Goal: Information Seeking & Learning: Check status

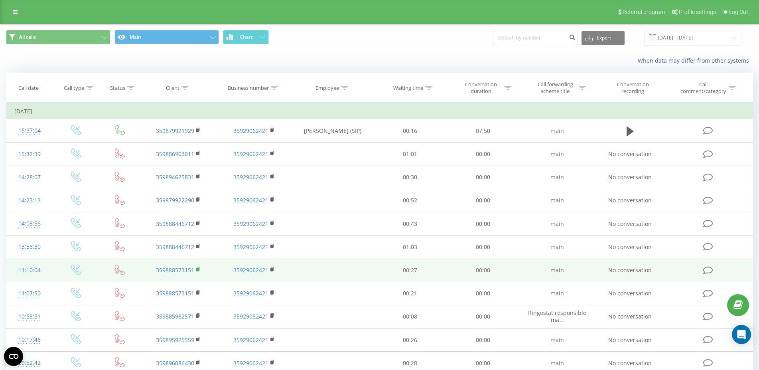
click at [199, 269] on icon at bounding box center [198, 270] width 4 height 6
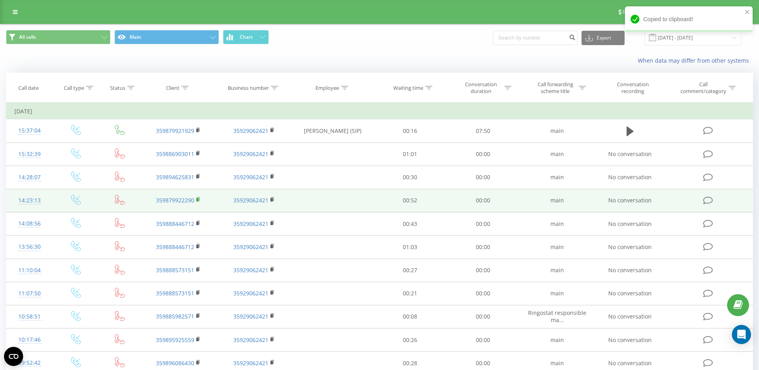
click at [197, 201] on rect at bounding box center [197, 200] width 2 height 4
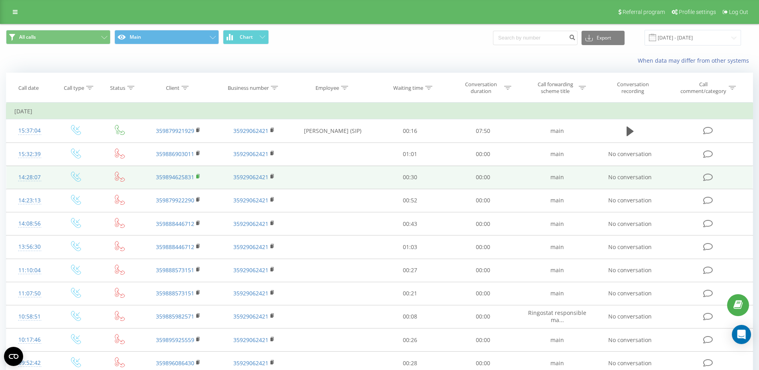
click at [200, 177] on icon at bounding box center [198, 176] width 3 height 4
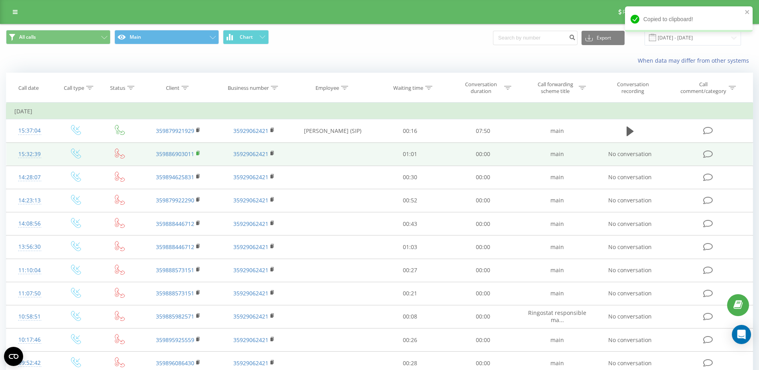
click at [198, 153] on rect at bounding box center [197, 154] width 2 height 4
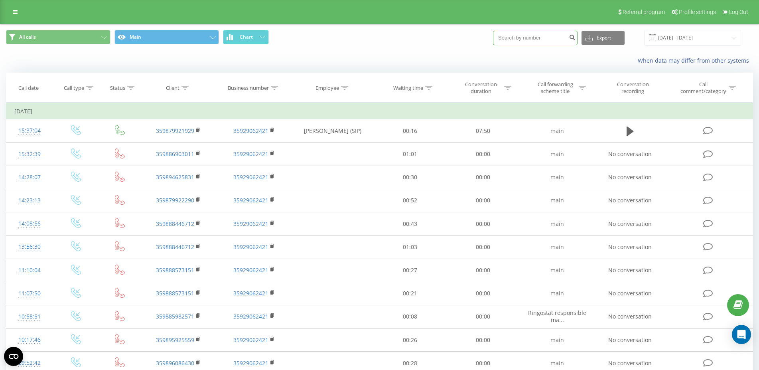
click at [556, 40] on input at bounding box center [535, 38] width 85 height 14
paste input "359885982571"
type input "359885982571"
click at [575, 38] on icon "submit" at bounding box center [572, 36] width 7 height 5
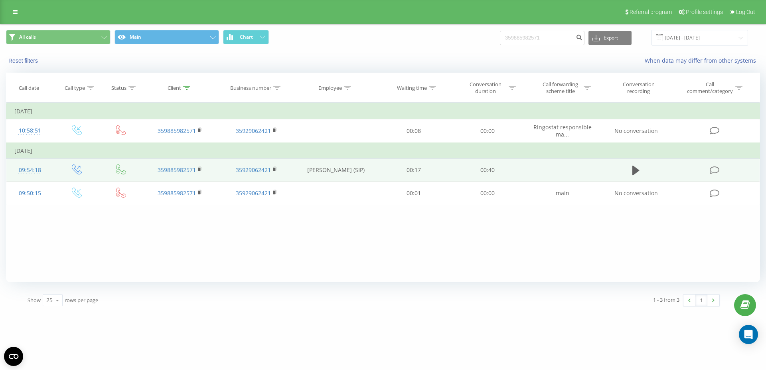
drag, startPoint x: 636, startPoint y: 167, endPoint x: 658, endPoint y: 181, distance: 26.0
click at [637, 168] on icon at bounding box center [636, 170] width 7 height 11
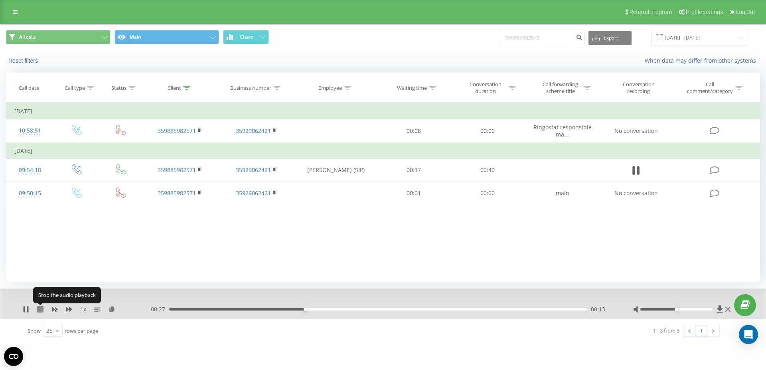
click at [42, 310] on icon at bounding box center [40, 309] width 6 height 6
click at [525, 40] on input "359885982571" at bounding box center [542, 38] width 85 height 14
click at [583, 39] on icon "submit" at bounding box center [579, 36] width 7 height 5
click at [12, 14] on link at bounding box center [15, 11] width 14 height 11
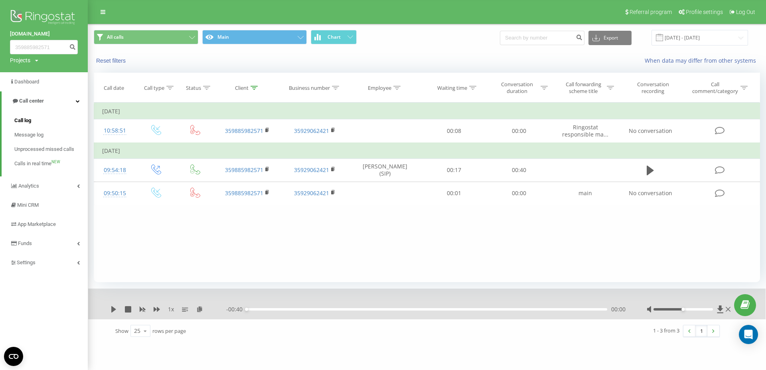
click at [29, 119] on span "Call log" at bounding box center [22, 121] width 17 height 8
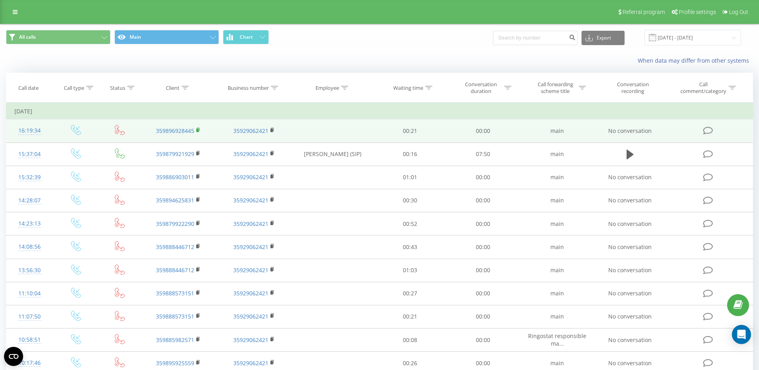
click at [200, 130] on icon at bounding box center [198, 130] width 3 height 4
